Goal: Check status: Check status

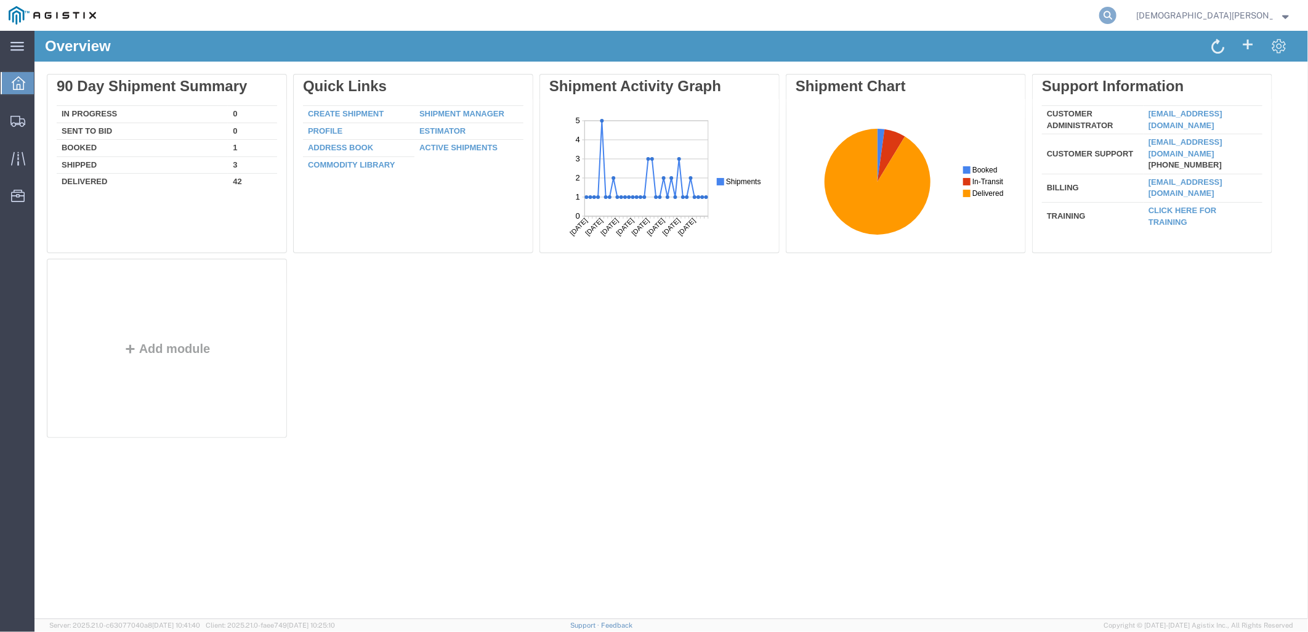
click at [1116, 14] on icon at bounding box center [1107, 15] width 17 height 17
click at [967, 17] on input "search" at bounding box center [912, 16] width 374 height 30
click at [989, 15] on input "search" at bounding box center [912, 16] width 374 height 30
type input "56968260"
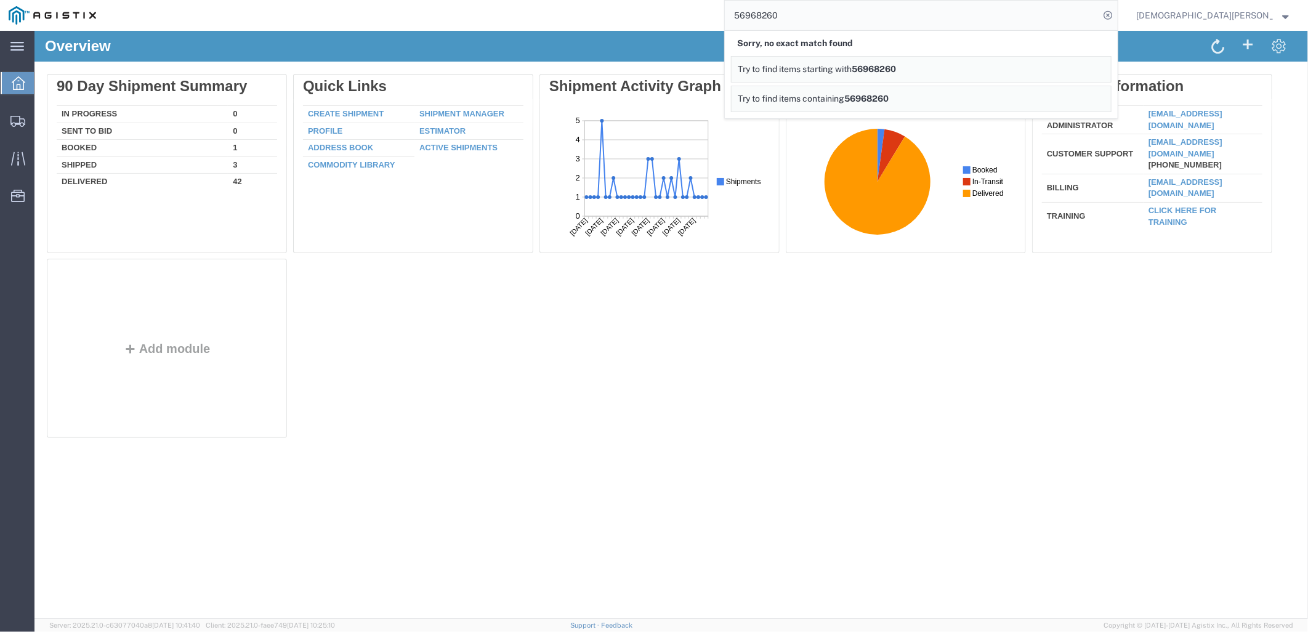
click at [1261, 20] on span "Christian Ovalles" at bounding box center [1204, 16] width 137 height 14
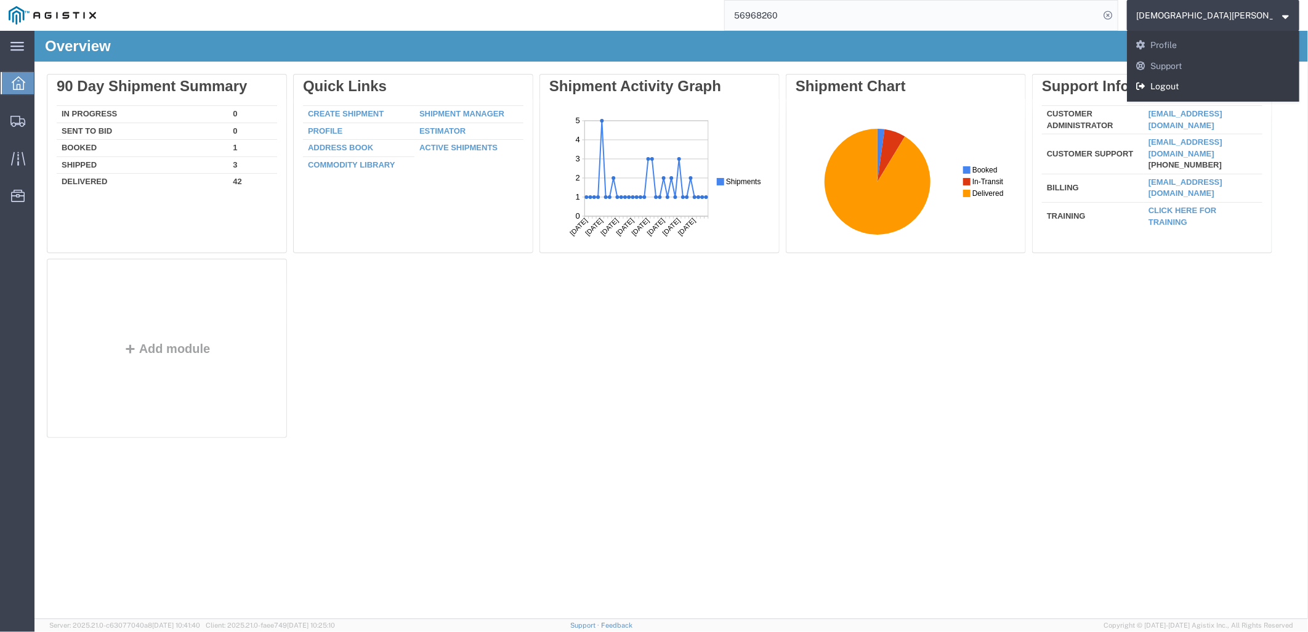
click at [1237, 76] on link "Logout" at bounding box center [1213, 86] width 172 height 21
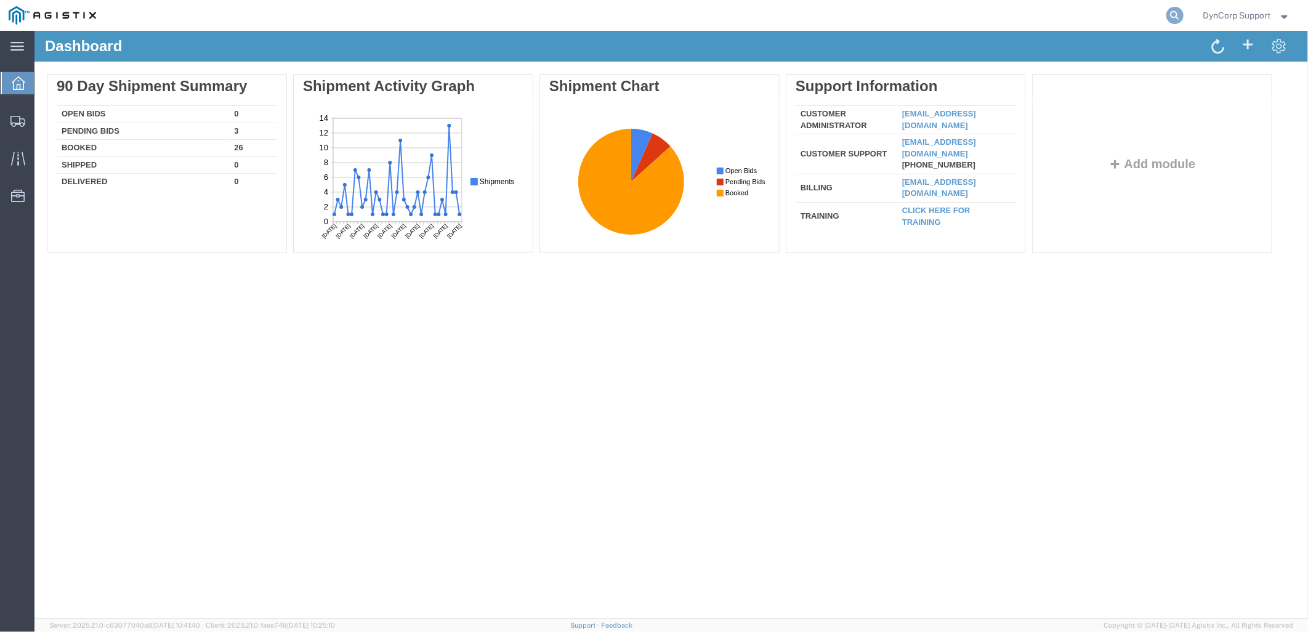
click at [1166, 12] on icon at bounding box center [1174, 15] width 17 height 17
click at [1000, 14] on input "search" at bounding box center [979, 16] width 374 height 30
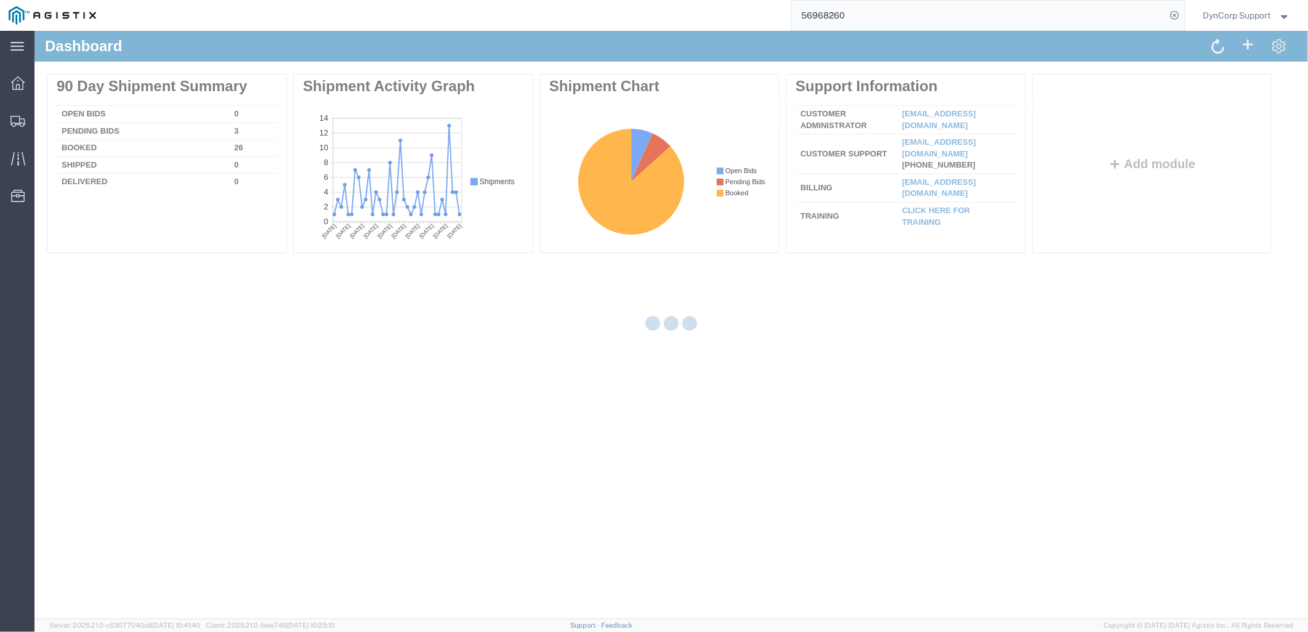
click at [970, 324] on div at bounding box center [670, 325] width 1273 height 588
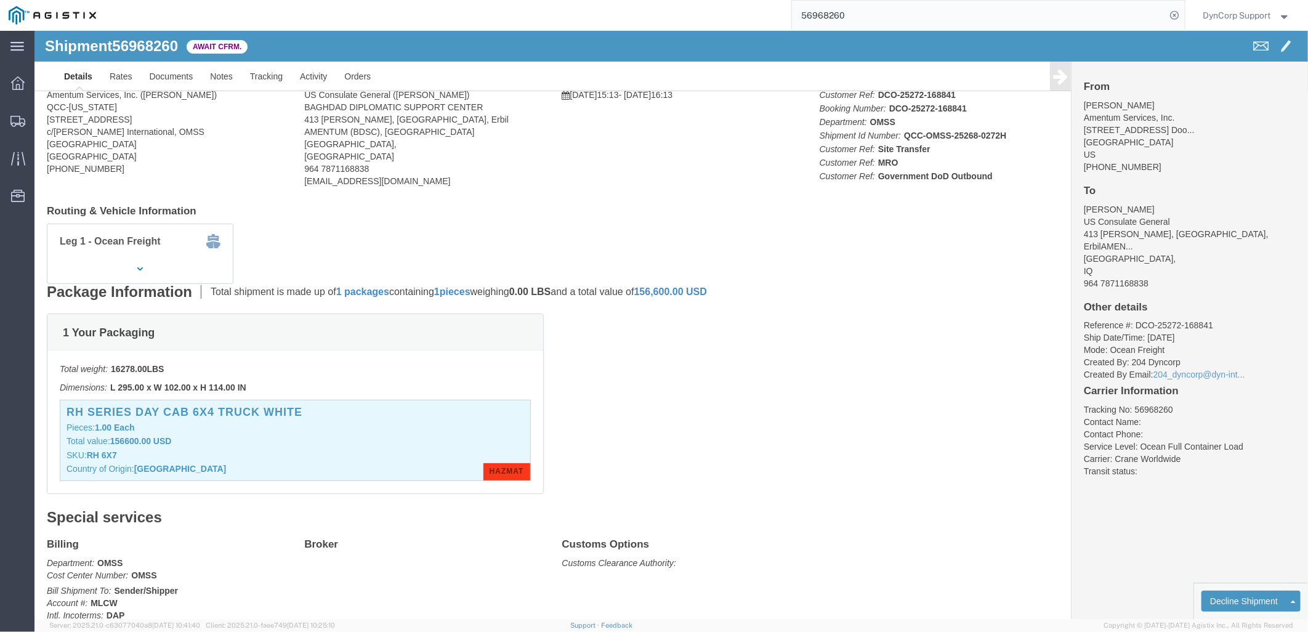
scroll to position [33, 0]
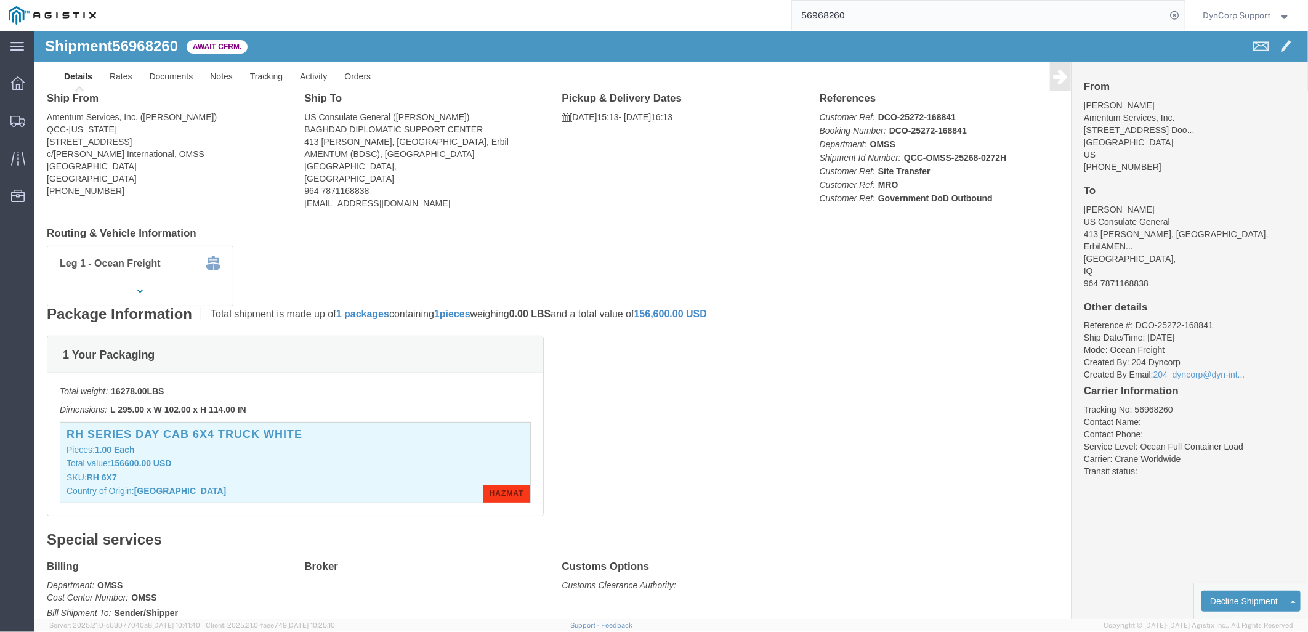
click div "RH SERIES DAY CAB 6X4 TRUCK WHITE Pieces: 1.00 Each Total value: 156600.00 USD …"
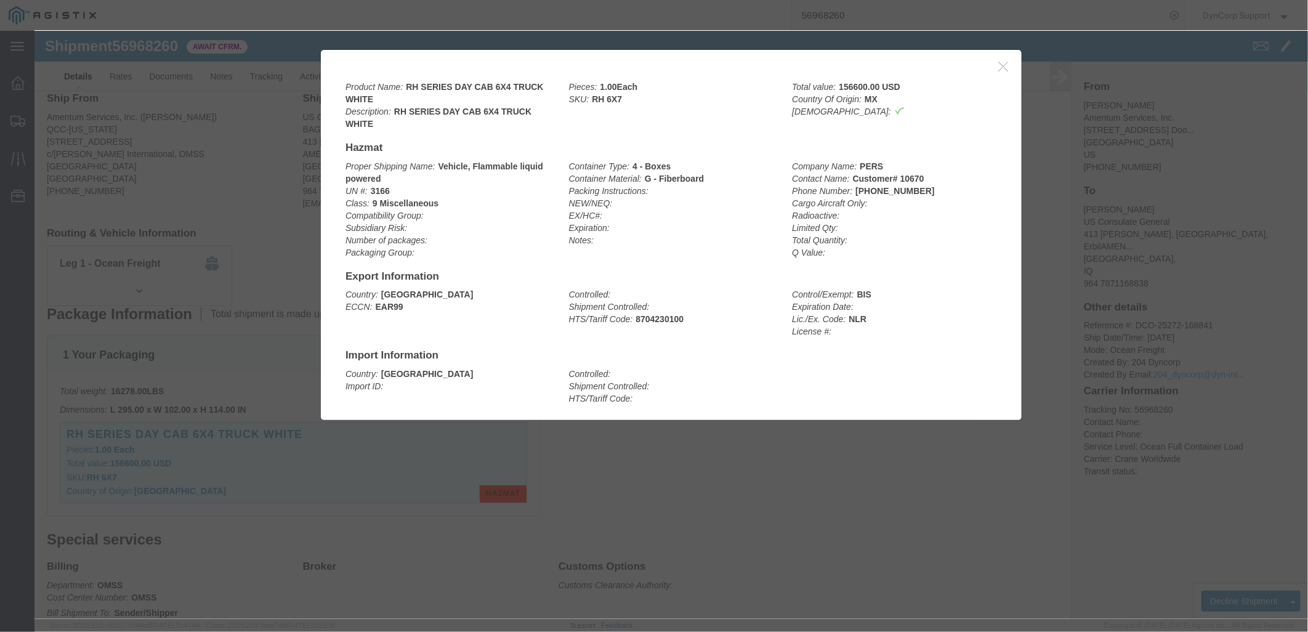
click icon "button"
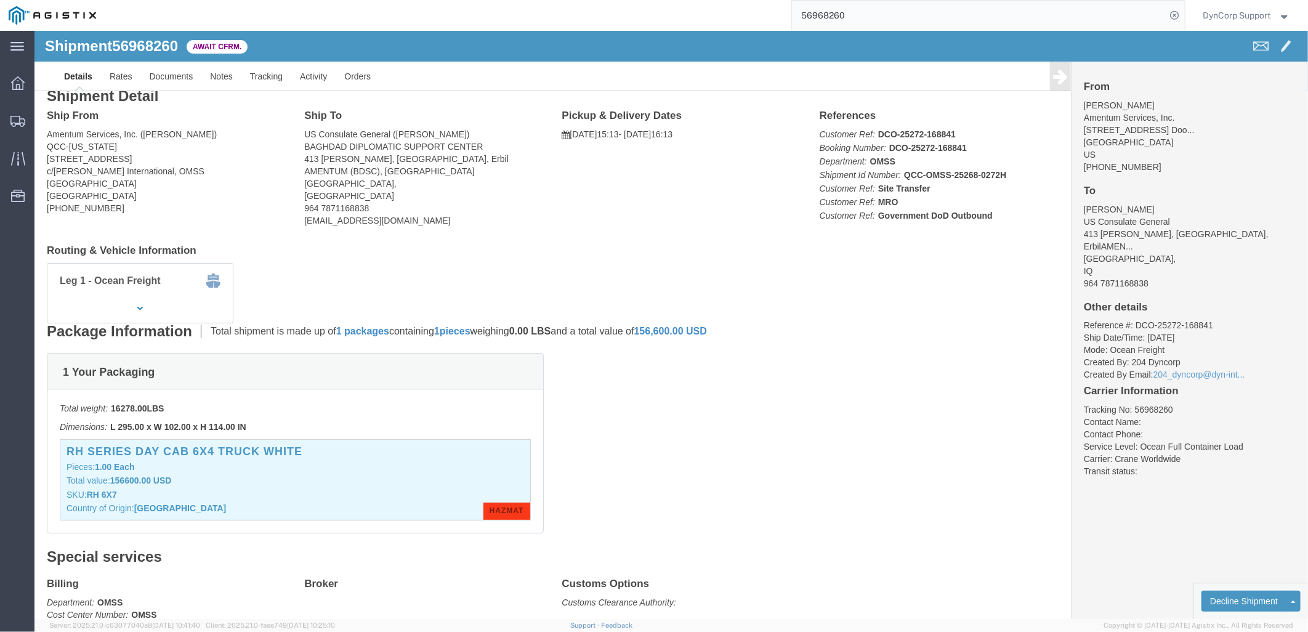
scroll to position [0, 0]
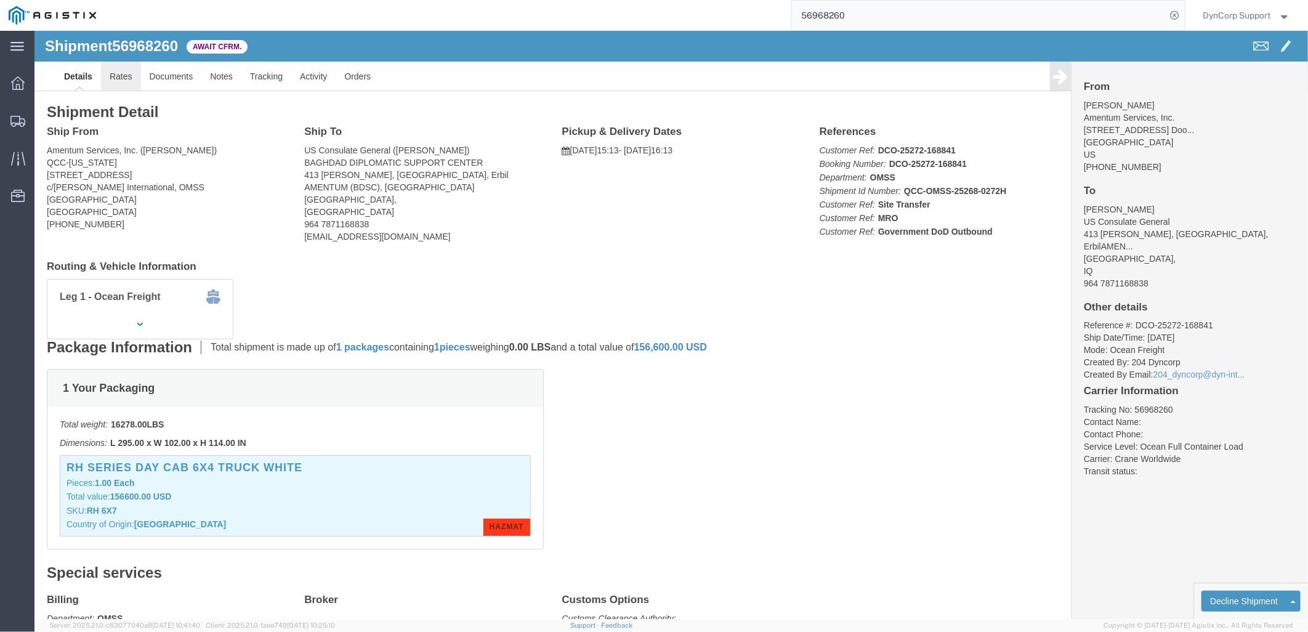
click link "Rates"
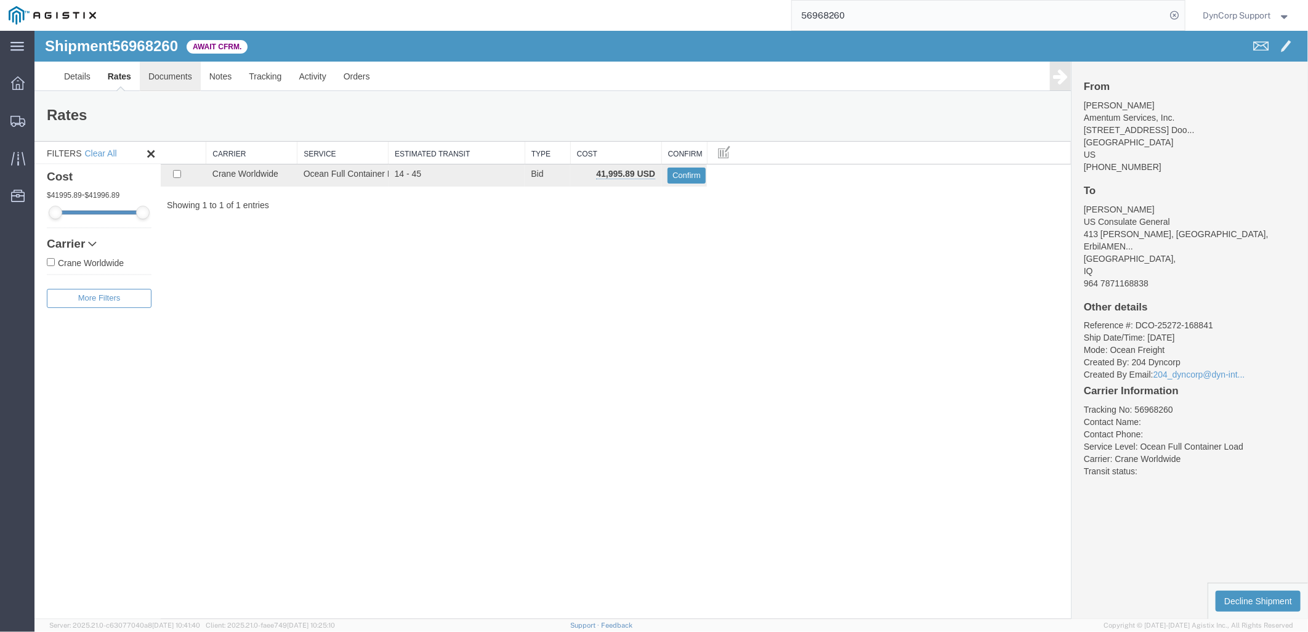
click at [149, 70] on link "Documents" at bounding box center [169, 76] width 61 height 30
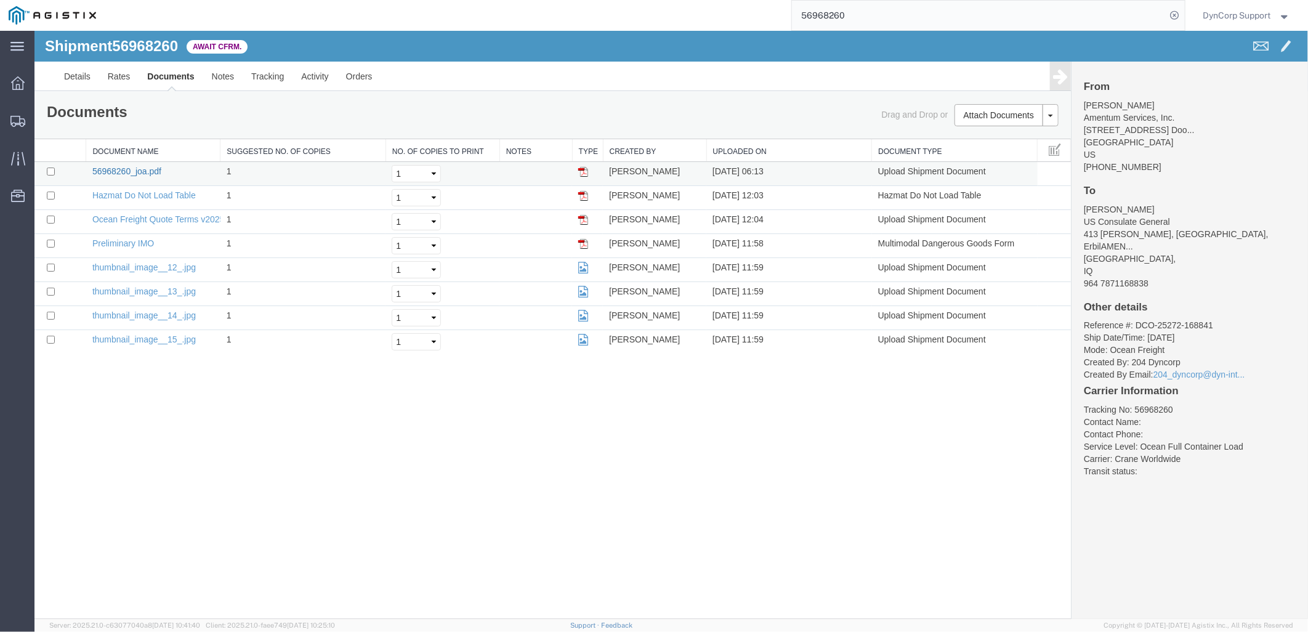
click at [118, 171] on link "56968260_joa.pdf" at bounding box center [126, 171] width 69 height 10
click at [110, 262] on link "thumbnail_image__12_.jpg" at bounding box center [143, 267] width 103 height 10
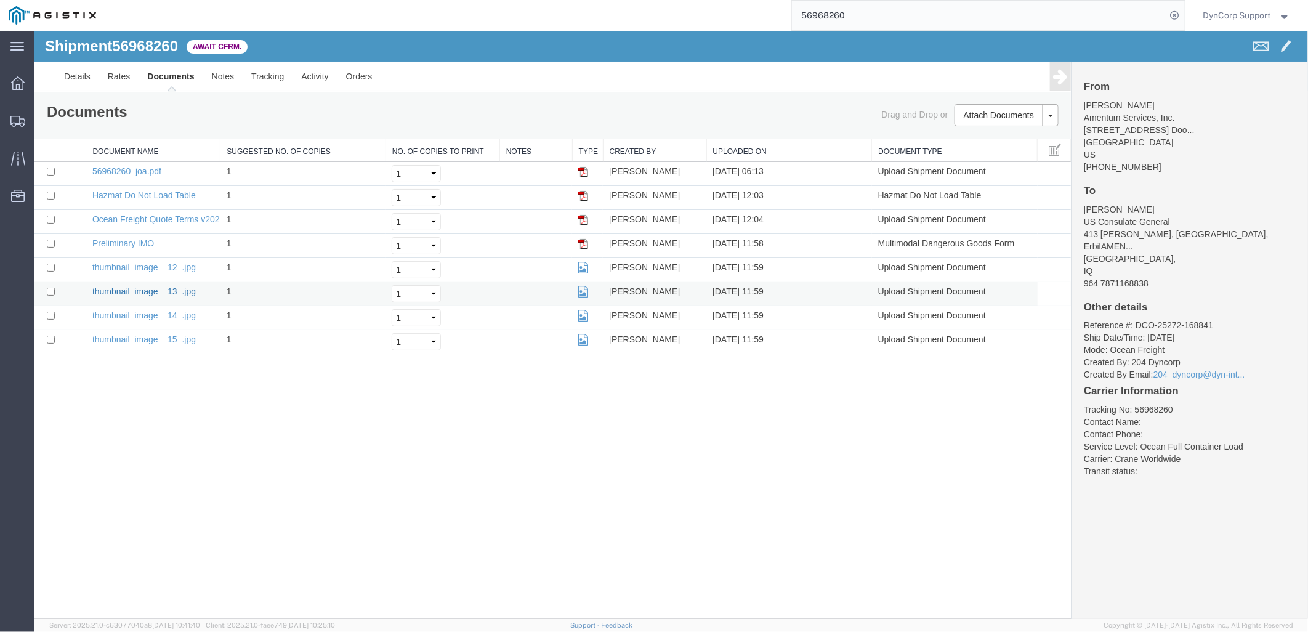
click at [160, 291] on link "thumbnail_image__13_.jpg" at bounding box center [143, 291] width 103 height 10
click at [144, 324] on td "thumbnail_image__14_.jpg" at bounding box center [153, 317] width 134 height 24
click at [143, 312] on link "thumbnail_image__14_.jpg" at bounding box center [143, 315] width 103 height 10
click at [121, 335] on link "thumbnail_image__15_.jpg" at bounding box center [143, 339] width 103 height 10
click at [219, 74] on link "Notes" at bounding box center [223, 76] width 40 height 30
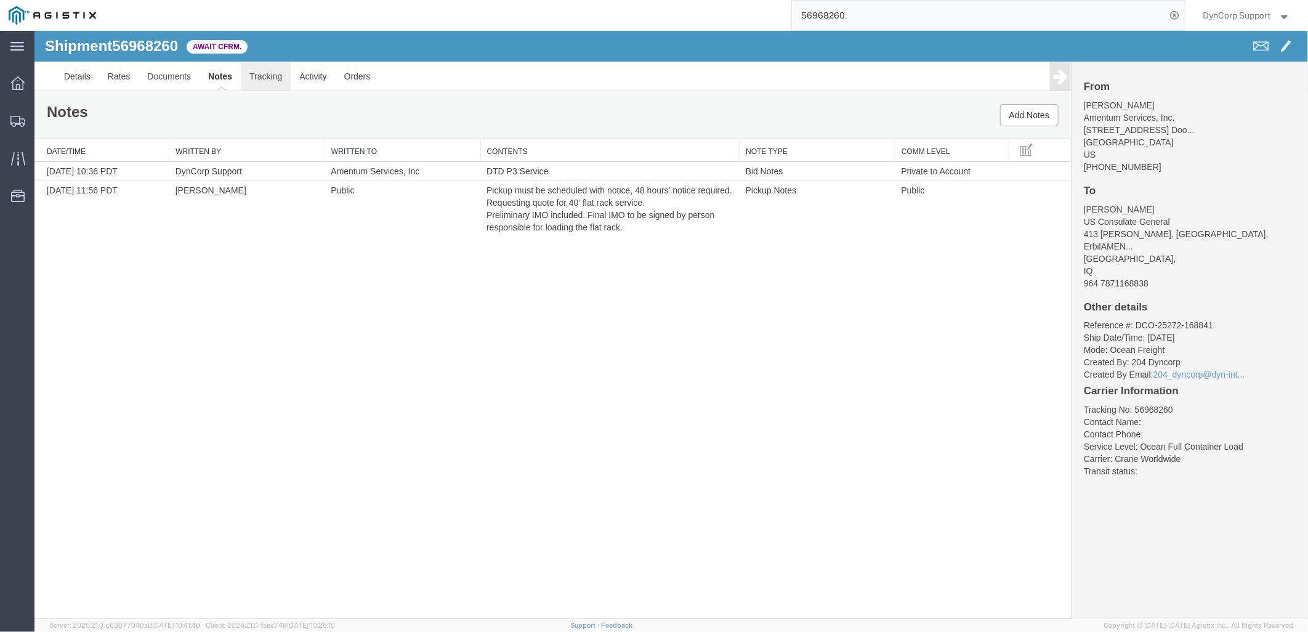
click at [267, 78] on link "Tracking" at bounding box center [265, 76] width 50 height 30
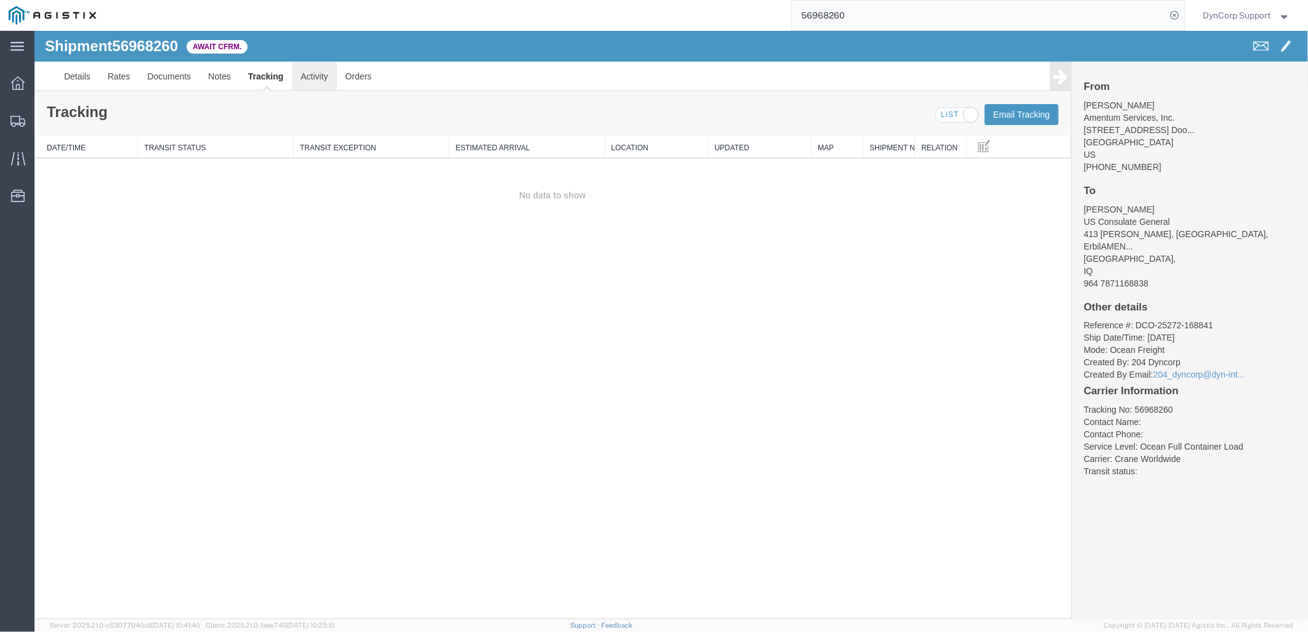
click at [314, 76] on link "Activity" at bounding box center [313, 76] width 44 height 30
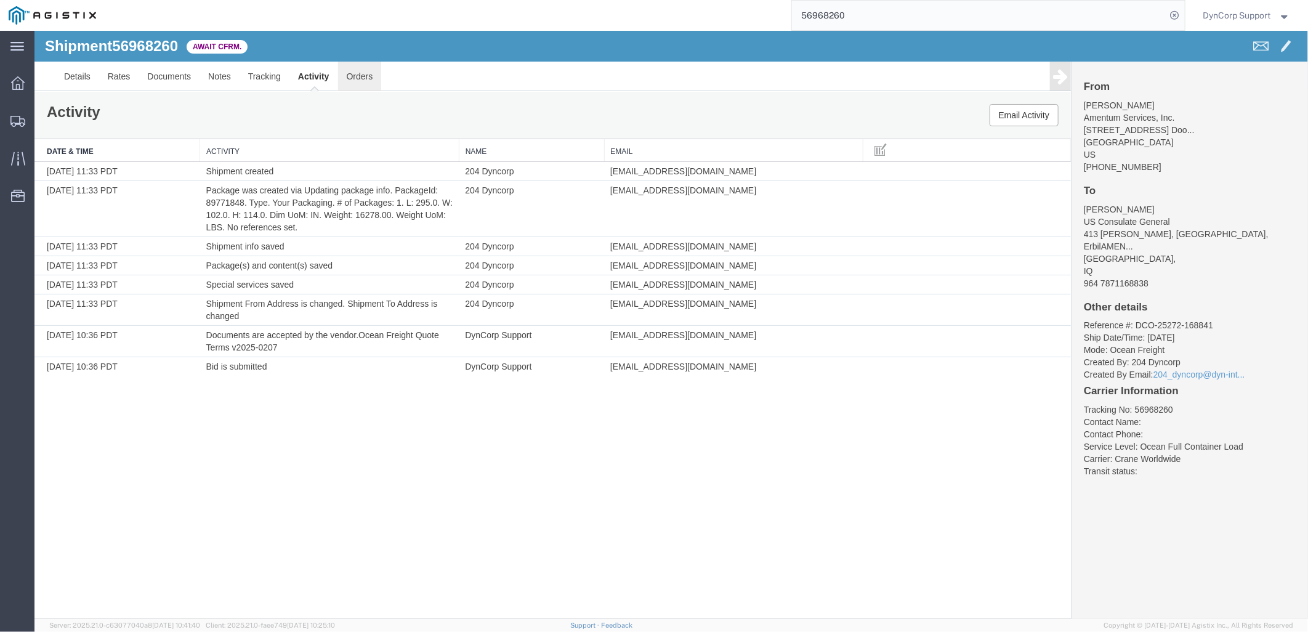
click at [352, 74] on link "Orders" at bounding box center [359, 76] width 44 height 30
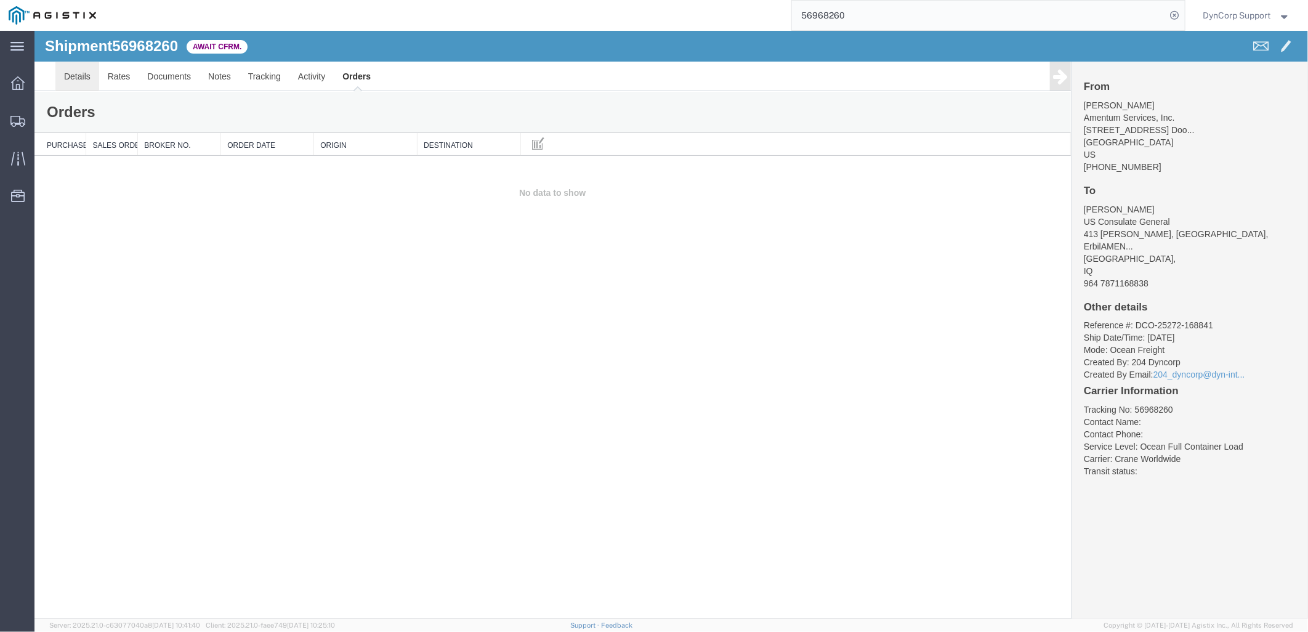
click at [84, 74] on link "Details" at bounding box center [77, 76] width 44 height 30
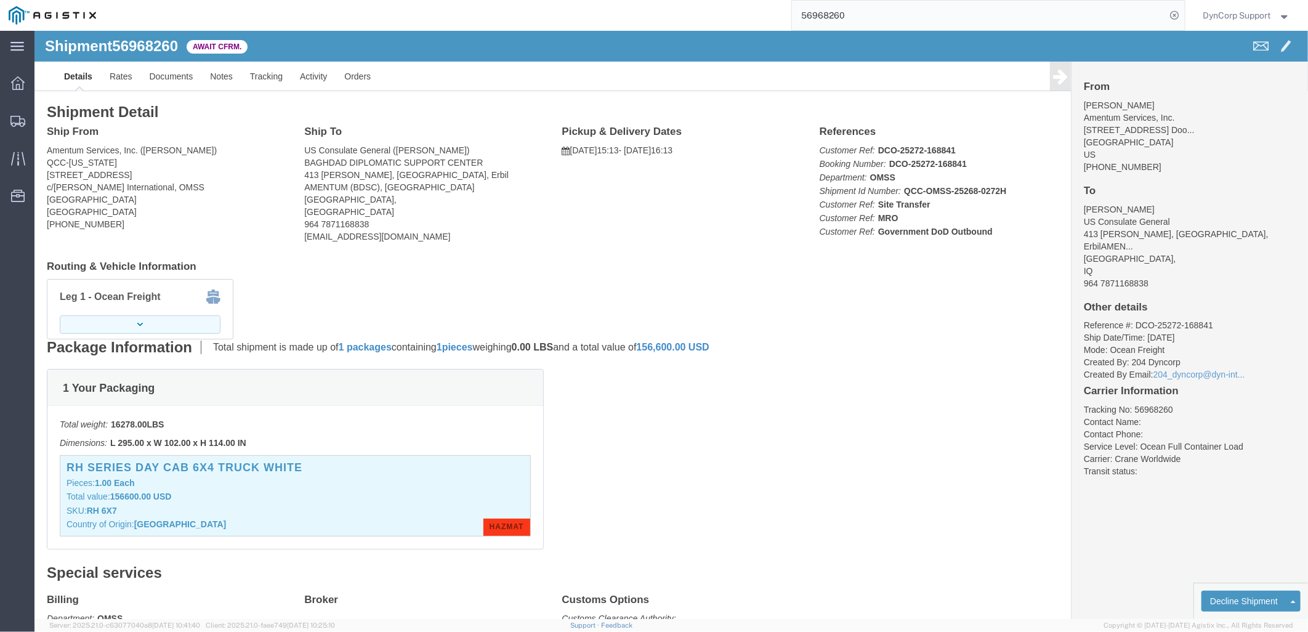
click button "button"
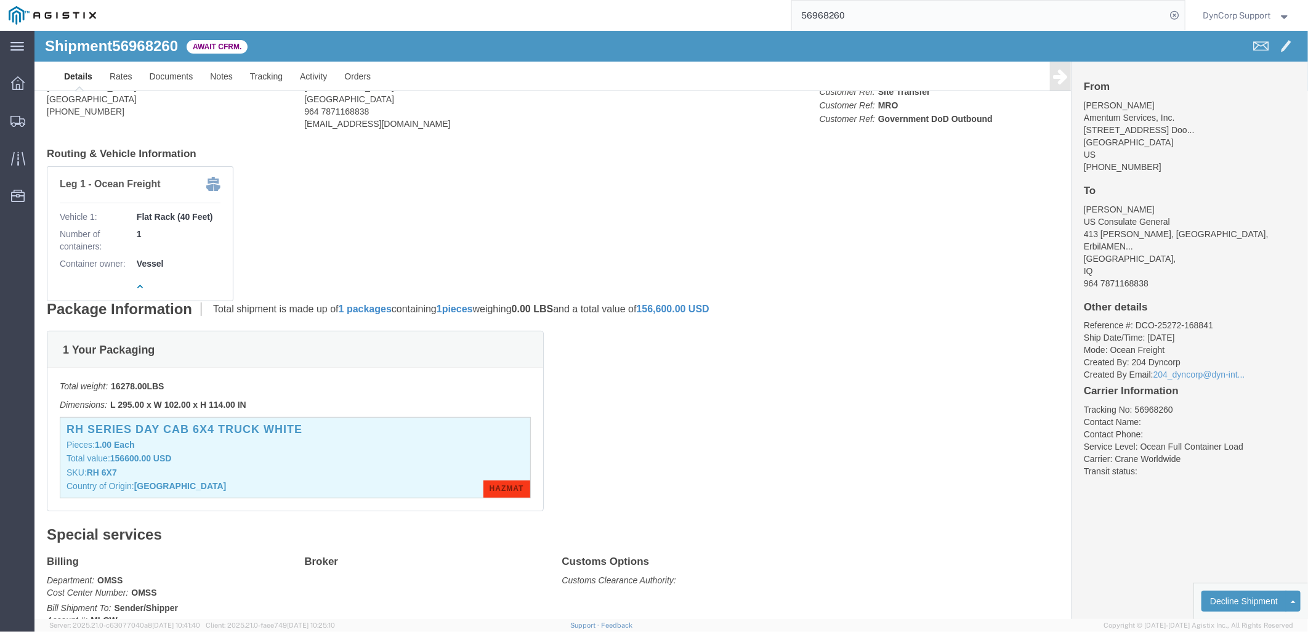
scroll to position [137, 0]
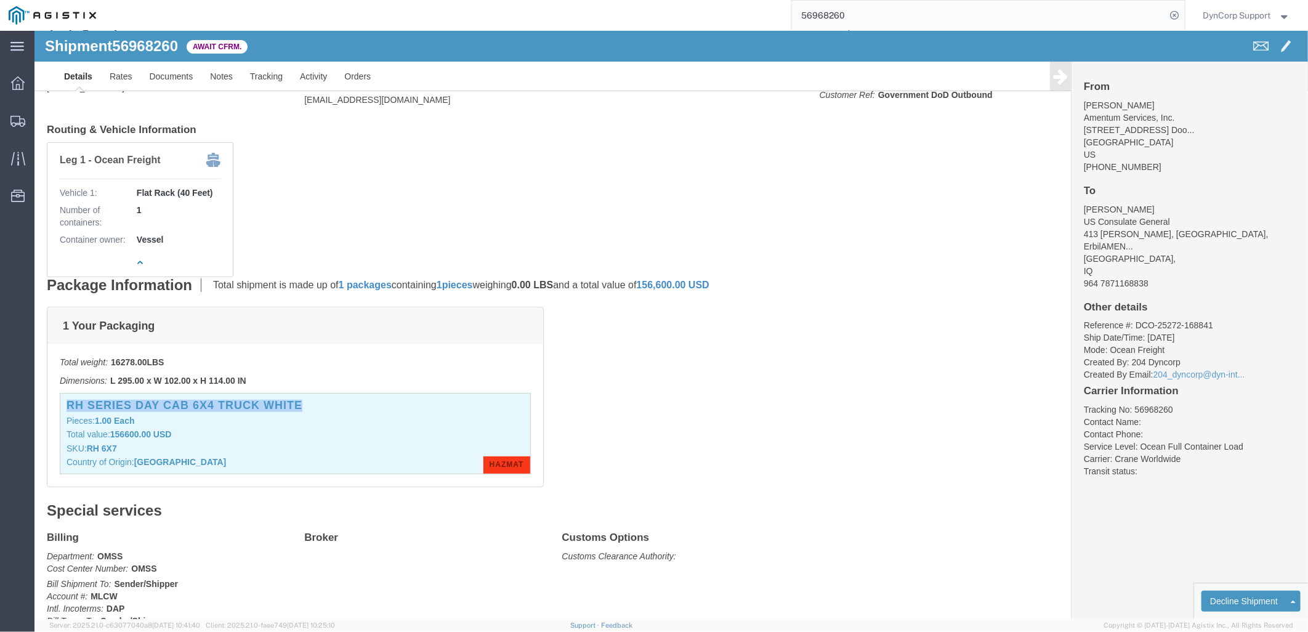
drag, startPoint x: 30, startPoint y: 374, endPoint x: 265, endPoint y: 379, distance: 234.6
click div "RH SERIES DAY CAB 6X4 TRUCK WHITE Pieces: 1.00 Each Total value: 156600.00 USD …"
copy h3 "RH SERIES DAY CAB 6X4 TRUCK WHITE"
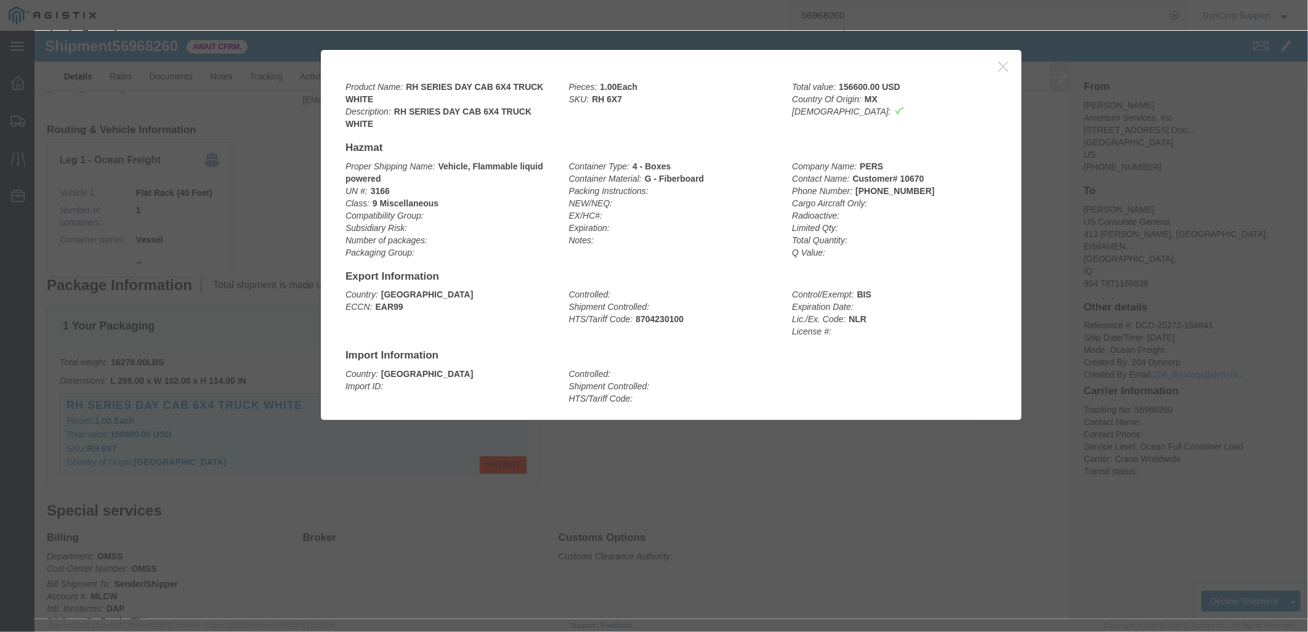
click div
click button "button"
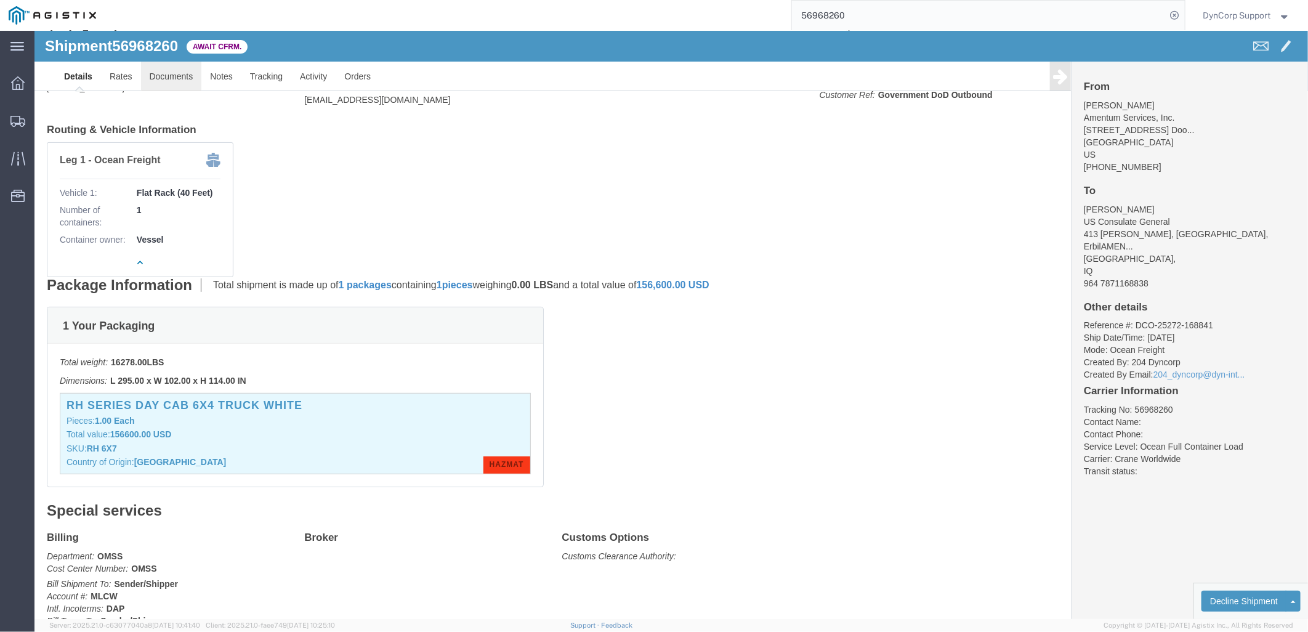
click link "Documents"
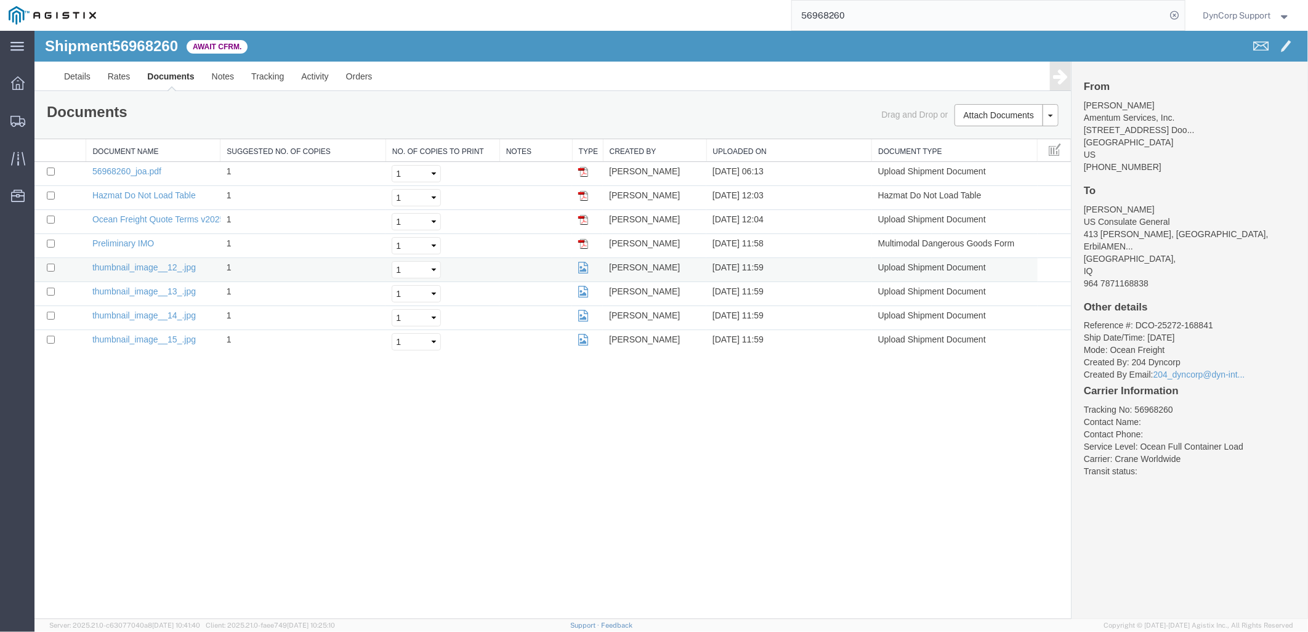
click at [136, 272] on td "thumbnail_image__12_.jpg" at bounding box center [153, 269] width 134 height 24
click at [135, 266] on link "thumbnail_image__12_.jpg" at bounding box center [143, 267] width 103 height 10
click at [130, 290] on link "thumbnail_image__13_.jpg" at bounding box center [143, 291] width 103 height 10
click at [1045, 16] on input "56968260" at bounding box center [979, 16] width 374 height 30
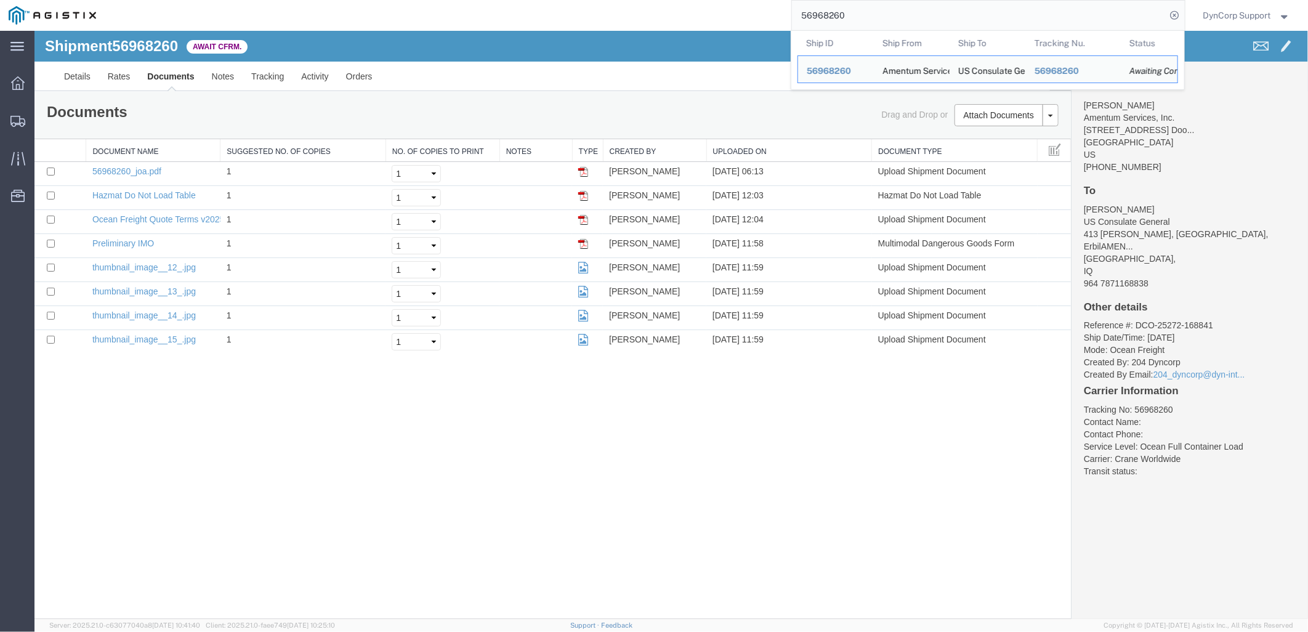
drag, startPoint x: 988, startPoint y: 14, endPoint x: 647, endPoint y: 21, distance: 340.5
click at [647, 21] on div "56968260 Ship ID Ship From Ship To Tracking Nu. Status Ship ID 56968260 Ship Fr…" at bounding box center [645, 15] width 1080 height 31
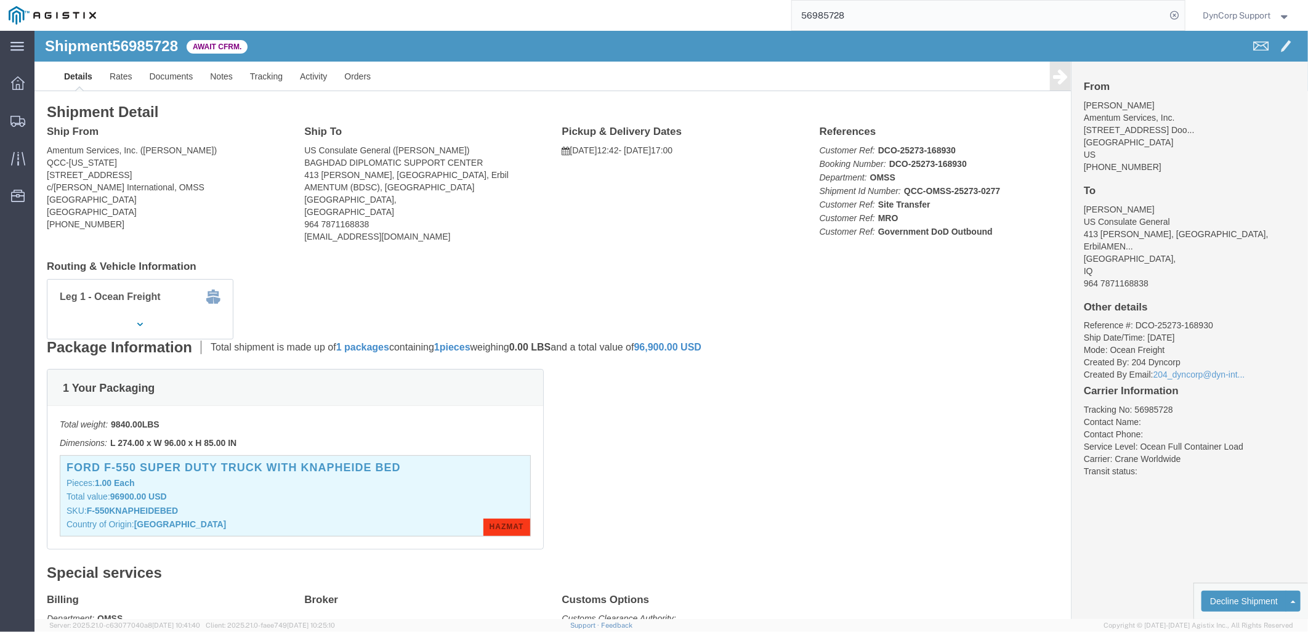
click p "Pieces: 1.00 Each"
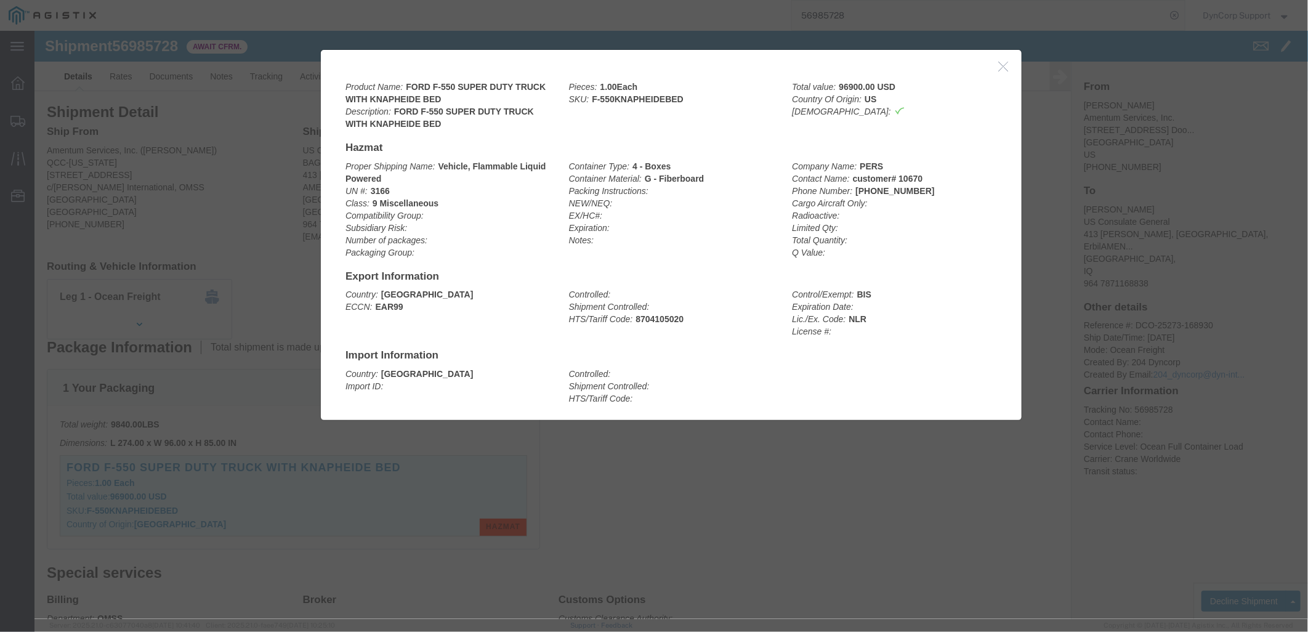
click button "button"
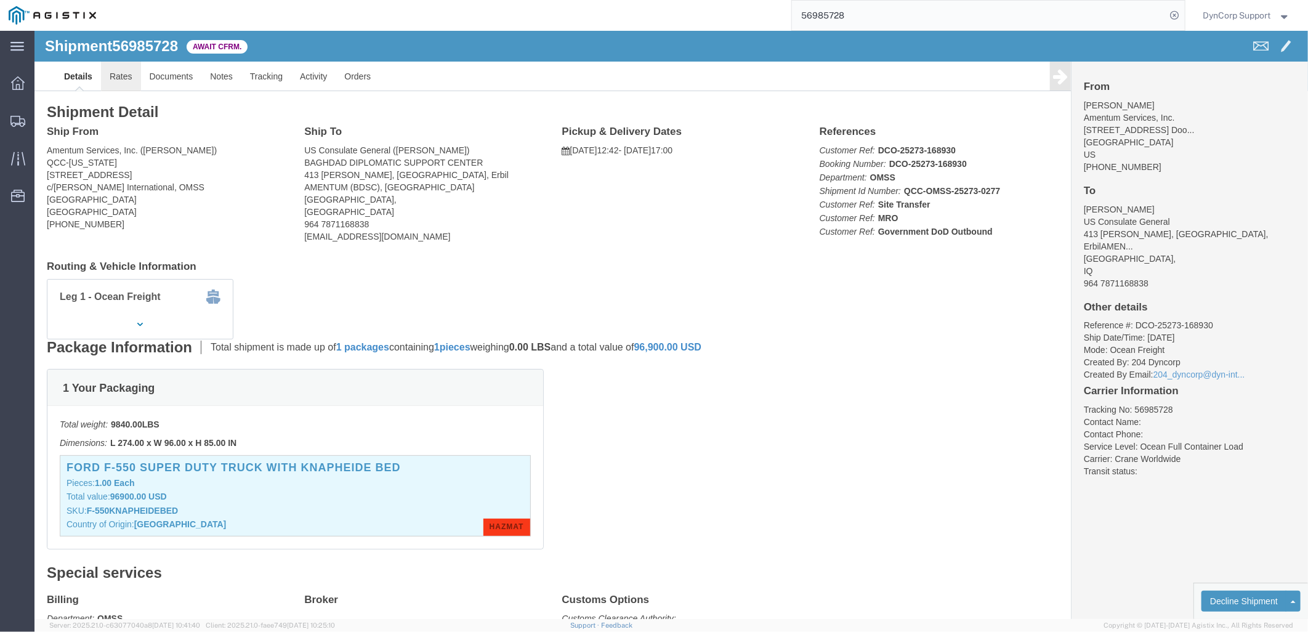
click link "Rates"
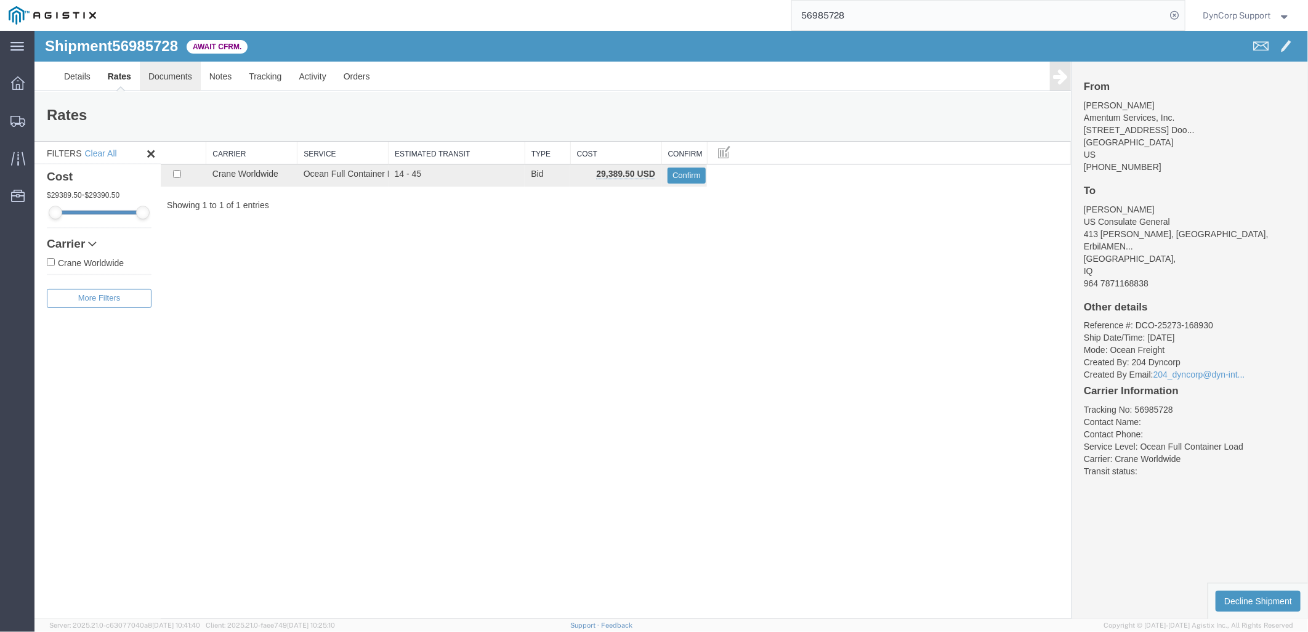
click at [151, 71] on link "Documents" at bounding box center [169, 76] width 61 height 30
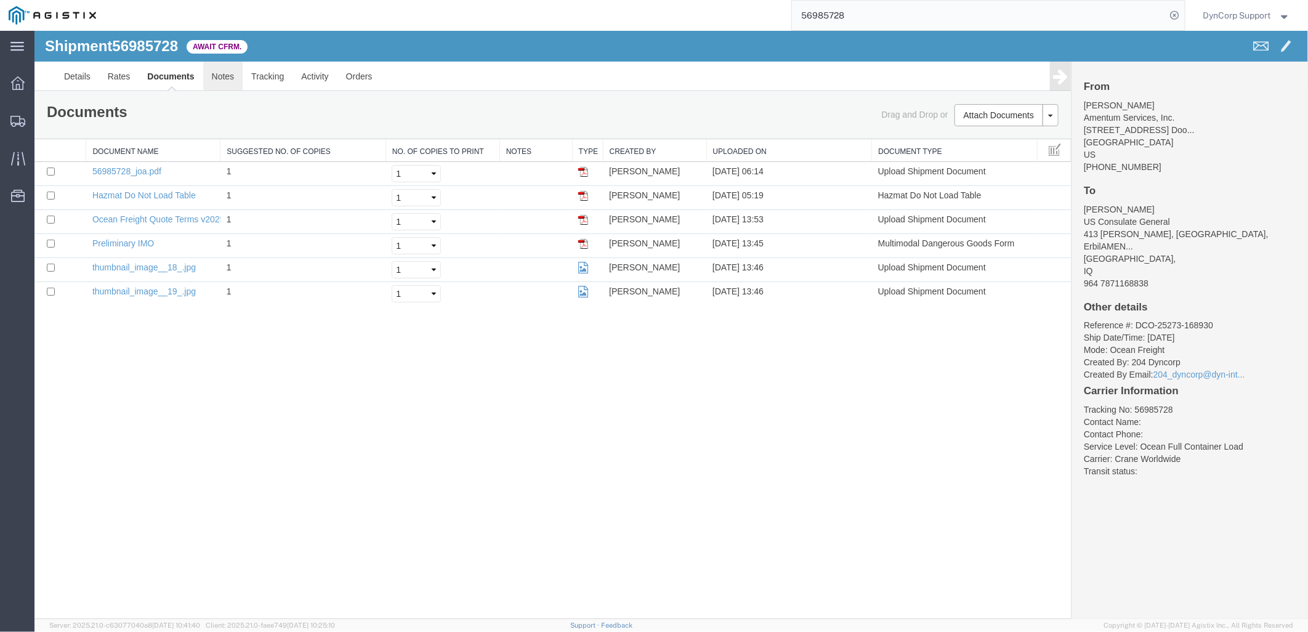
click at [212, 79] on link "Notes" at bounding box center [223, 76] width 40 height 30
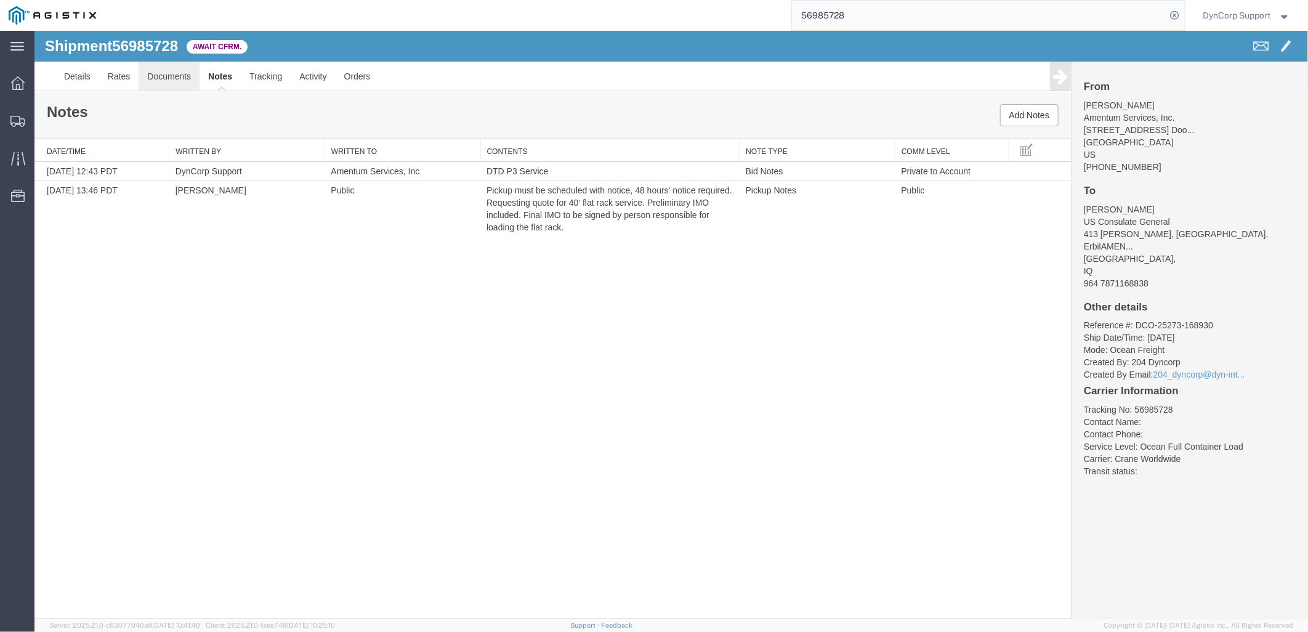
click at [172, 81] on link "Documents" at bounding box center [168, 76] width 61 height 30
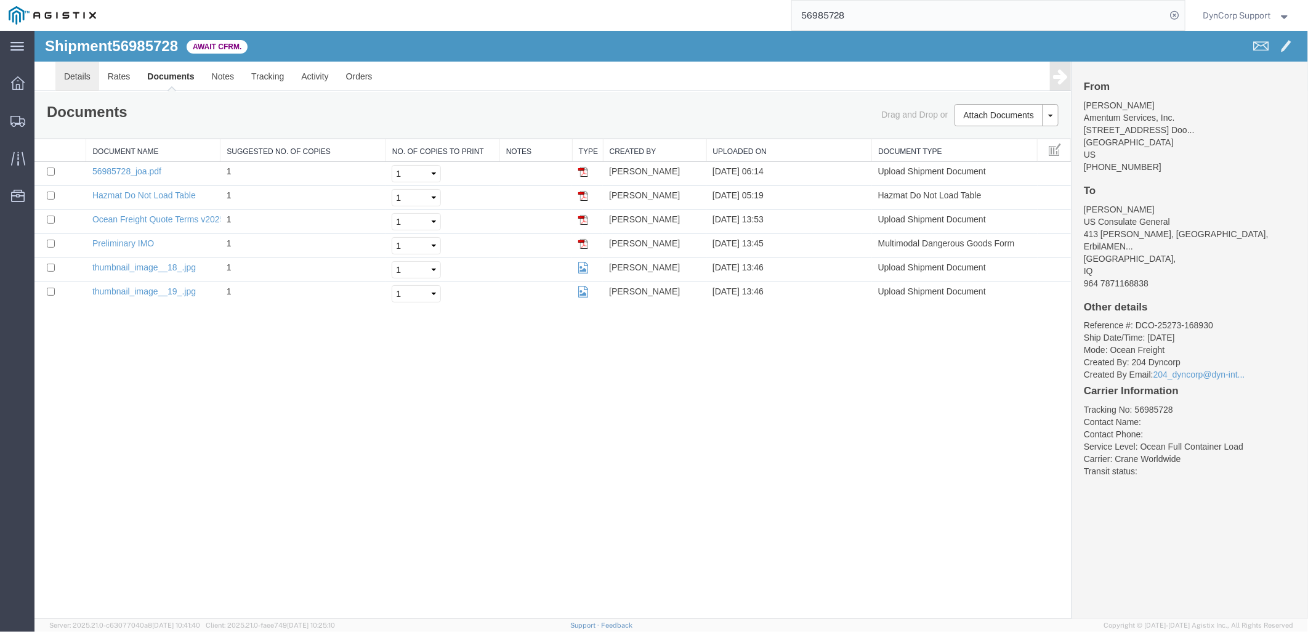
click at [78, 79] on link "Details" at bounding box center [77, 76] width 44 height 30
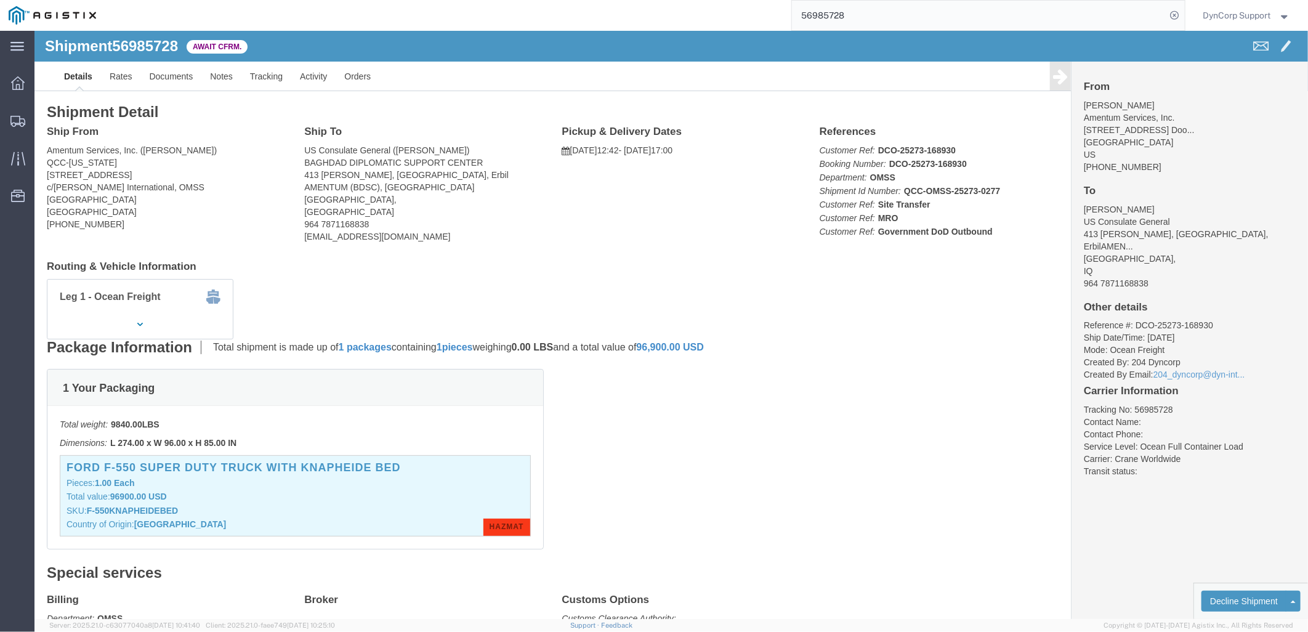
click div "FORD F-550 SUPER DUTY TRUCK WITH KNAPHEIDE BED Pieces: 1.00 Each Total value: 9…"
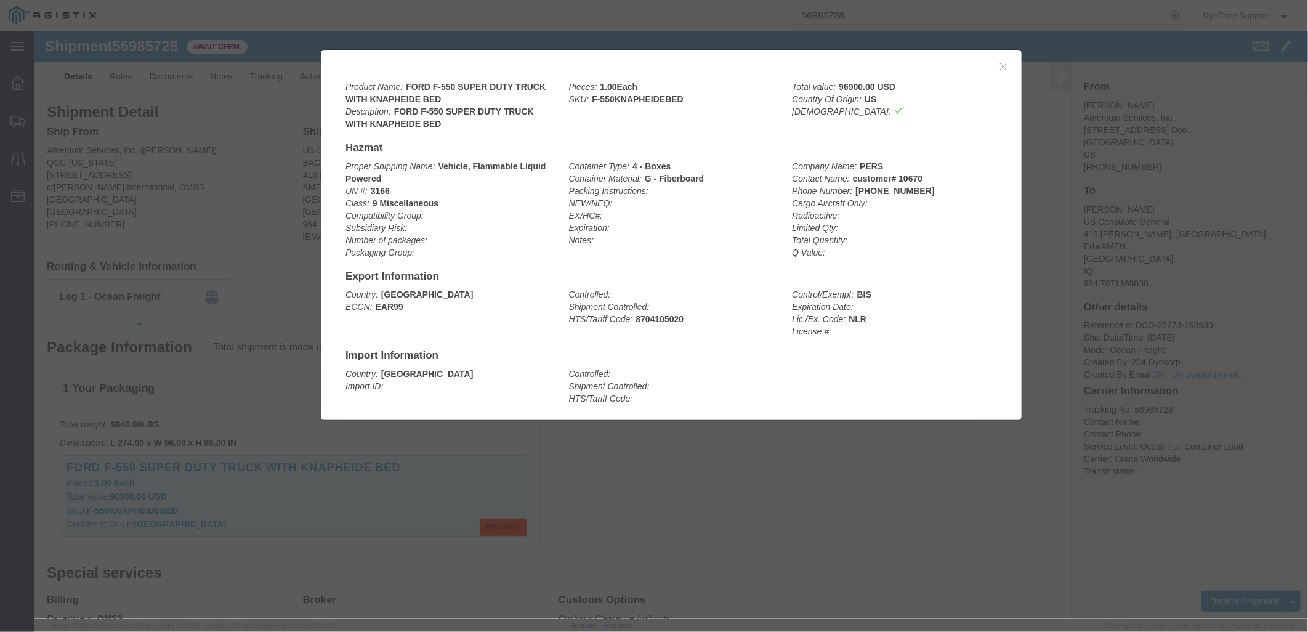
click button "button"
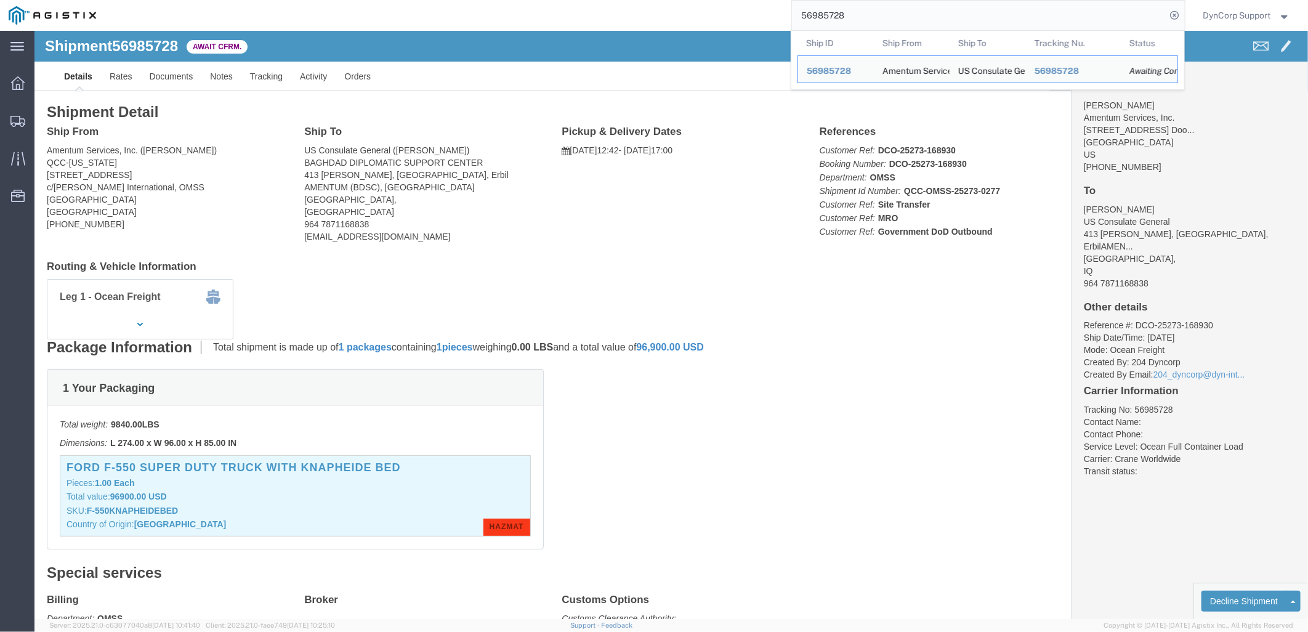
drag, startPoint x: 842, startPoint y: 18, endPoint x: 786, endPoint y: 20, distance: 56.0
click at [786, 20] on div "56985728 Ship ID Ship From Ship To Tracking Nu. Status Ship ID 56985728 Ship Fr…" at bounding box center [645, 15] width 1080 height 31
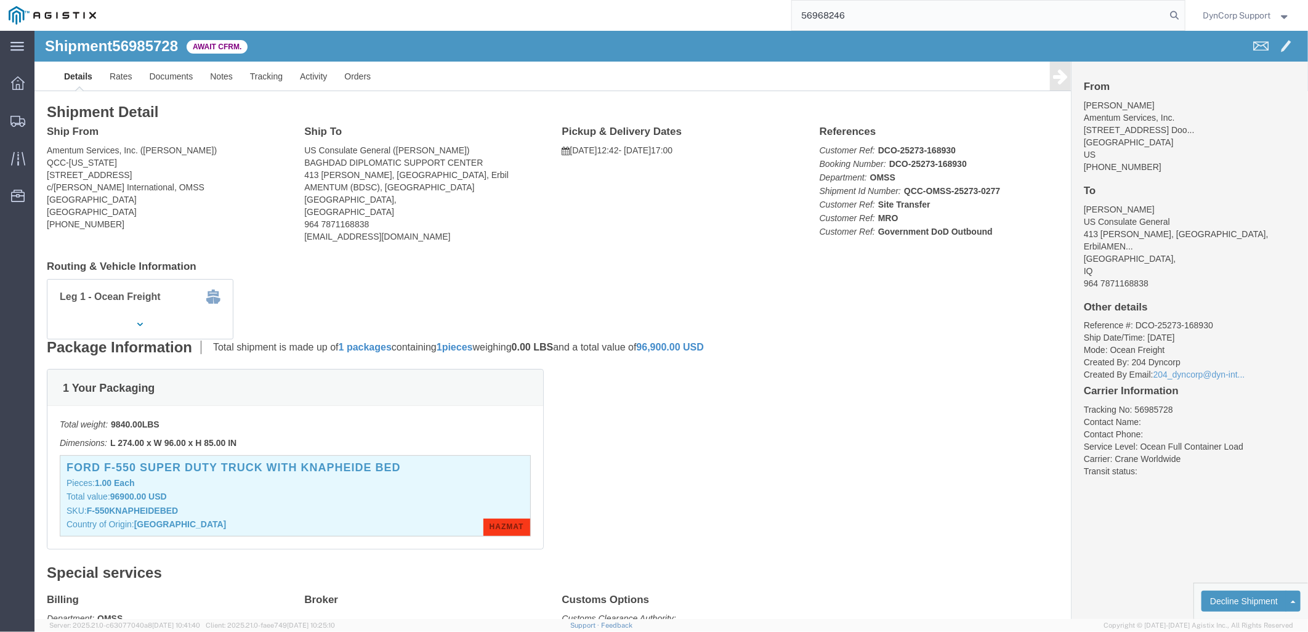
type input "56968246"
